Goal: Find specific page/section: Find specific page/section

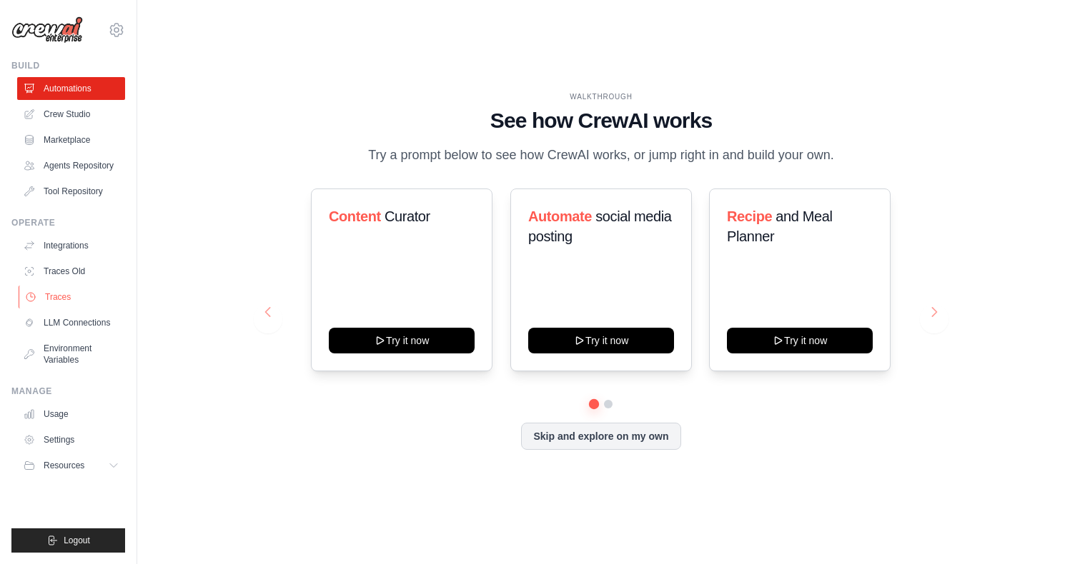
click at [70, 296] on link "Traces" at bounding box center [73, 297] width 108 height 23
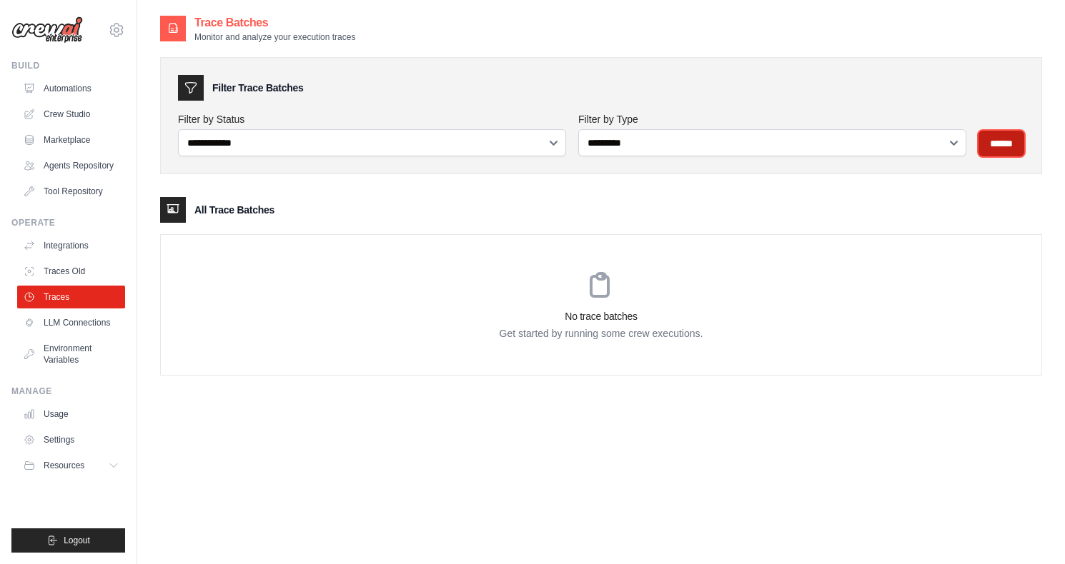
click at [995, 151] on input "******" at bounding box center [1001, 144] width 46 height 26
